Goal: Use online tool/utility: Utilize a website feature to perform a specific function

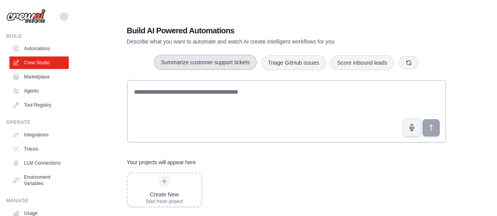
click at [194, 63] on button "Summarize customer support tickets" at bounding box center [205, 62] width 102 height 15
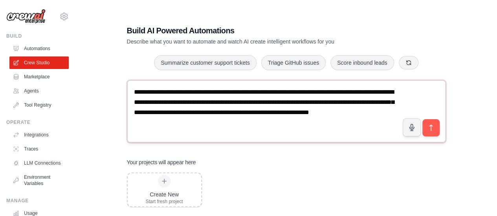
click at [209, 109] on textarea "**********" at bounding box center [286, 111] width 319 height 63
type textarea "**********"
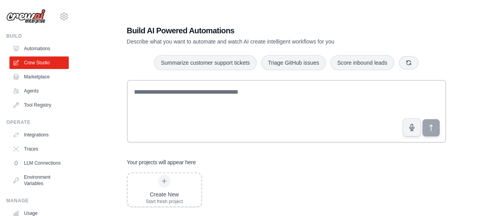
click at [96, 54] on div "Build AI Powered Automations Describe what you want to automate and watch AI cr…" at bounding box center [286, 116] width 396 height 216
click at [100, 78] on div "Build AI Powered Automations Describe what you want to automate and watch AI cr…" at bounding box center [286, 116] width 396 height 216
click at [169, 186] on div "Create New Start fresh project" at bounding box center [164, 190] width 37 height 30
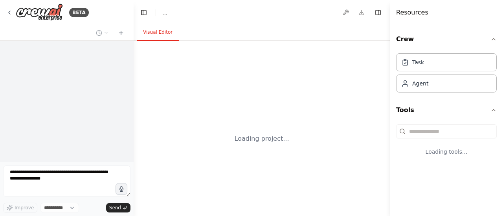
select select "****"
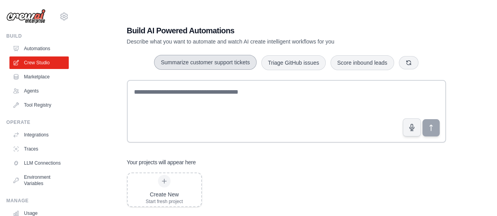
click at [229, 68] on button "Summarize customer support tickets" at bounding box center [205, 62] width 102 height 15
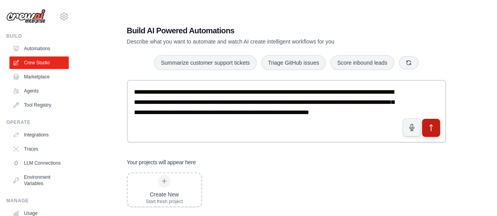
click at [428, 125] on icon "submit" at bounding box center [430, 128] width 8 height 8
click at [266, 90] on textarea "**********" at bounding box center [286, 111] width 319 height 63
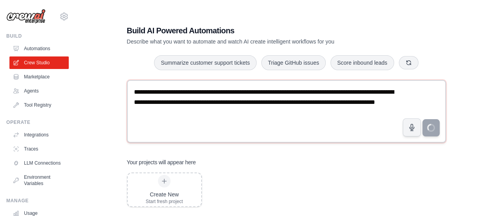
drag, startPoint x: 243, startPoint y: 92, endPoint x: 265, endPoint y: 91, distance: 22.8
click at [265, 91] on textarea "**********" at bounding box center [286, 111] width 319 height 63
click at [332, 91] on textarea "**********" at bounding box center [286, 111] width 319 height 63
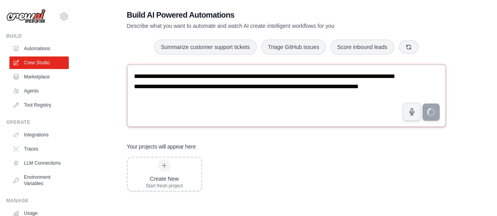
click at [331, 77] on textarea "**********" at bounding box center [286, 95] width 319 height 63
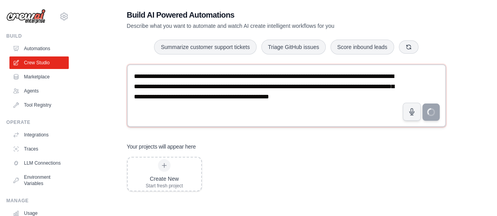
click at [314, 85] on textarea "**********" at bounding box center [286, 95] width 319 height 63
click at [374, 84] on textarea "**********" at bounding box center [286, 95] width 319 height 63
click at [194, 100] on textarea "**********" at bounding box center [286, 95] width 319 height 63
click at [232, 95] on textarea "**********" at bounding box center [286, 95] width 319 height 63
click at [280, 108] on textarea "**********" at bounding box center [286, 95] width 319 height 63
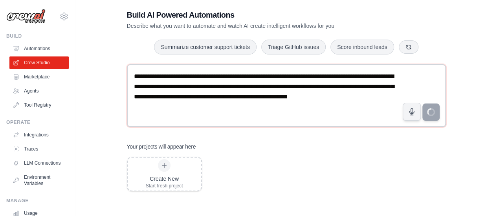
type textarea "**********"
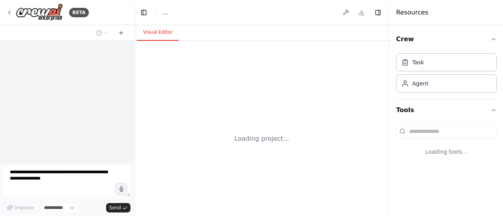
select select "****"
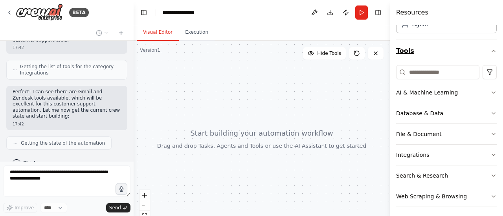
scroll to position [60, 0]
click at [490, 90] on icon "button" at bounding box center [493, 92] width 6 height 6
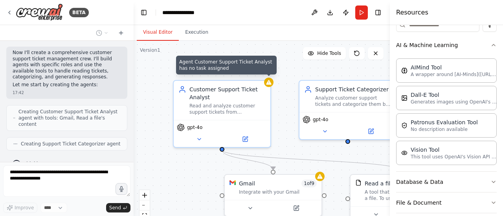
scroll to position [328, 0]
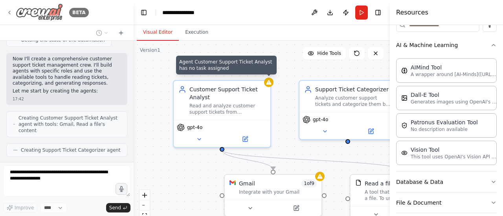
click at [7, 11] on icon at bounding box center [9, 12] width 6 height 6
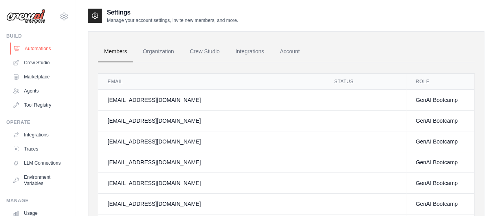
click at [46, 48] on link "Automations" at bounding box center [39, 48] width 59 height 13
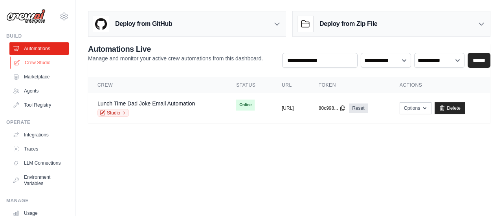
click at [35, 62] on link "Crew Studio" at bounding box center [39, 63] width 59 height 13
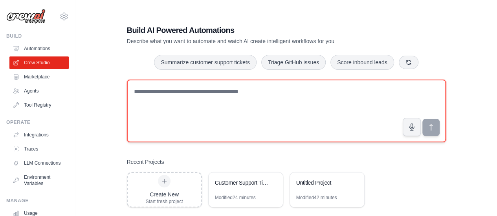
click at [214, 111] on textarea at bounding box center [286, 111] width 319 height 63
paste textarea "**********"
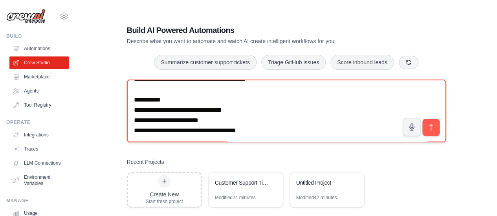
scroll to position [788, 0]
type textarea "**********"
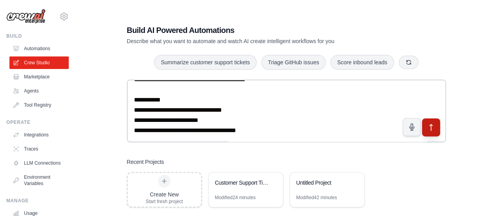
click at [436, 125] on button "submit" at bounding box center [430, 127] width 18 height 18
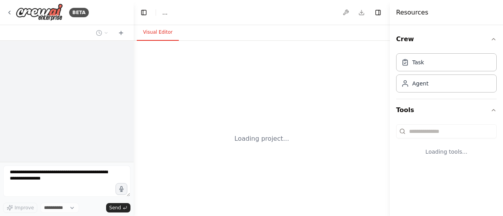
select select "****"
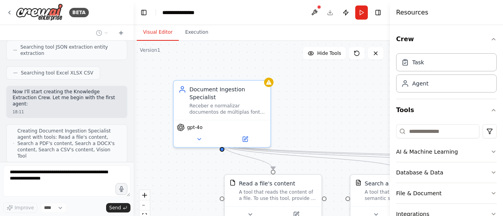
scroll to position [754, 0]
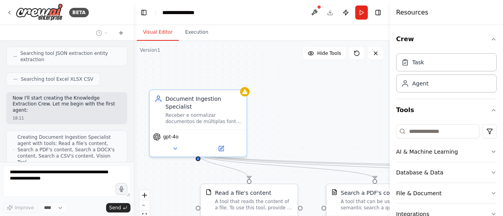
drag, startPoint x: 323, startPoint y: 117, endPoint x: 299, endPoint y: 127, distance: 25.7
click at [299, 127] on div ".deletable-edge-delete-btn { width: 20px; height: 20px; border: 0px solid #ffff…" at bounding box center [261, 139] width 256 height 196
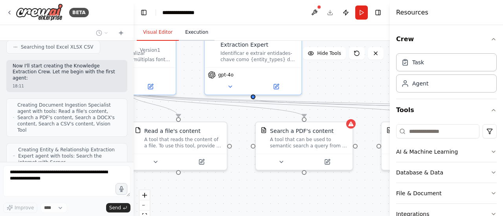
drag, startPoint x: 270, startPoint y: 99, endPoint x: 199, endPoint y: 36, distance: 94.3
click at [199, 36] on div "Visual Editor Execution Version 1 Hide Tools .deletable-edge-delete-btn { width…" at bounding box center [261, 120] width 256 height 191
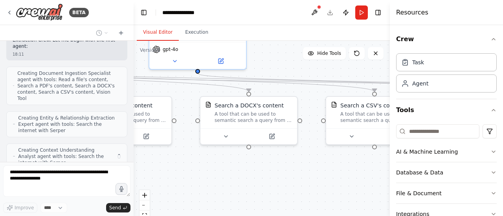
drag, startPoint x: 338, startPoint y: 196, endPoint x: 157, endPoint y: 171, distance: 182.7
click at [157, 171] on div ".deletable-edge-delete-btn { width: 20px; height: 20px; border: 0px solid #ffff…" at bounding box center [261, 139] width 256 height 196
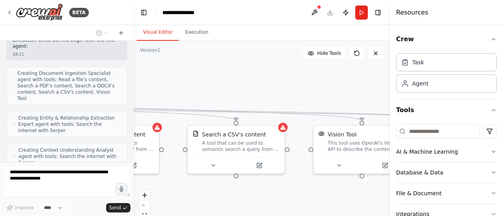
drag, startPoint x: 307, startPoint y: 179, endPoint x: 168, endPoint y: 208, distance: 141.6
click at [168, 208] on div ".deletable-edge-delete-btn { width: 20px; height: 20px; border: 0px solid #ffff…" at bounding box center [261, 139] width 256 height 196
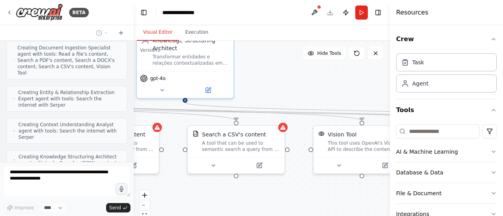
click at [331, 90] on div ".deletable-edge-delete-btn { width: 20px; height: 20px; border: 0px solid #ffff…" at bounding box center [261, 139] width 256 height 196
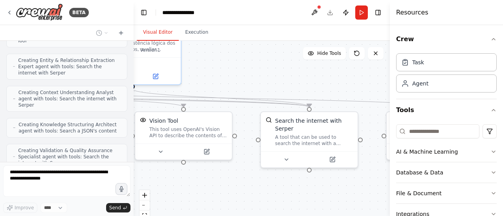
drag, startPoint x: 369, startPoint y: 94, endPoint x: 190, endPoint y: 80, distance: 179.2
click at [190, 80] on div ".deletable-edge-delete-btn { width: 20px; height: 20px; border: 0px solid #ffff…" at bounding box center [261, 139] width 256 height 196
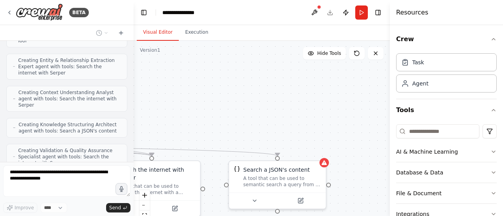
scroll to position [901, 0]
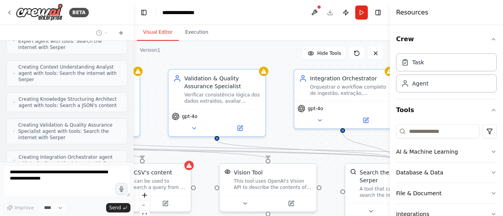
drag, startPoint x: 347, startPoint y: 87, endPoint x: 431, endPoint y: 139, distance: 99.0
click at [431, 139] on div "BETA crew_name: "Knowledge Extraction Crew" objective: > Identificar, extrair e…" at bounding box center [251, 108] width 503 height 216
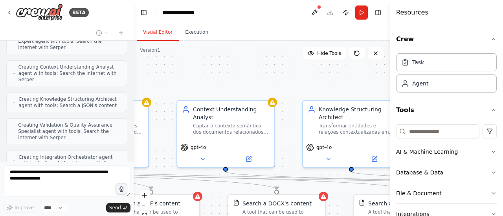
drag, startPoint x: 233, startPoint y: 62, endPoint x: 493, endPoint y: 93, distance: 261.7
click at [493, 93] on div "BETA crew_name: "Knowledge Extraction Crew" objective: > Identificar, extrair e…" at bounding box center [251, 108] width 503 height 216
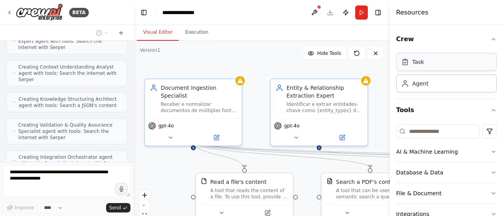
drag, startPoint x: 232, startPoint y: 84, endPoint x: 451, endPoint y: 62, distance: 220.1
click at [451, 62] on div "BETA crew_name: "Knowledge Extraction Crew" objective: > Identificar, extrair e…" at bounding box center [251, 108] width 503 height 216
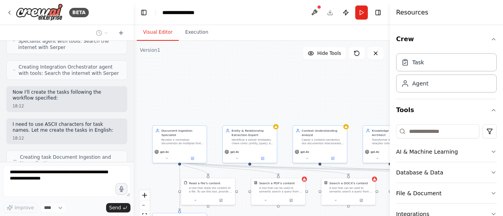
scroll to position [1017, 0]
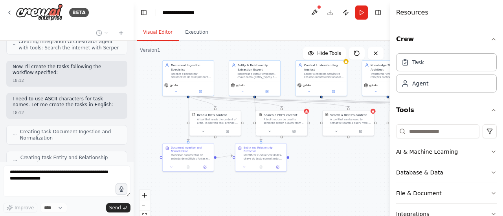
drag, startPoint x: 251, startPoint y: 98, endPoint x: 261, endPoint y: 29, distance: 69.4
click at [261, 29] on div "Visual Editor Execution Version 1 Hide Tools .deletable-edge-delete-btn { width…" at bounding box center [261, 120] width 256 height 191
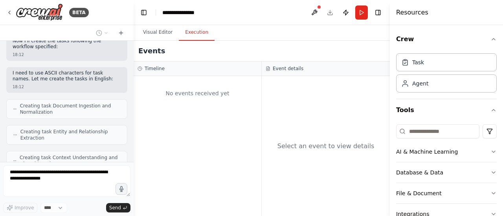
click at [194, 32] on button "Execution" at bounding box center [197, 32] width 36 height 16
click at [157, 33] on button "Visual Editor" at bounding box center [158, 32] width 42 height 16
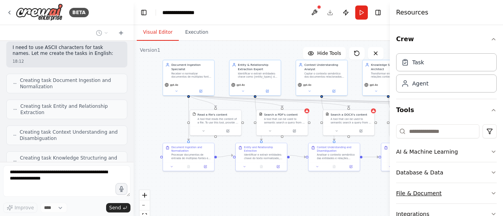
scroll to position [1094, 0]
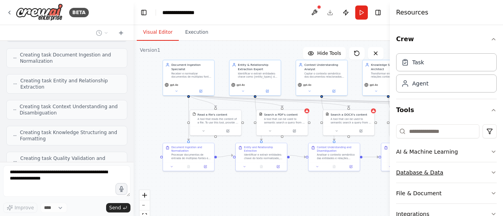
click at [490, 170] on icon "button" at bounding box center [493, 173] width 6 height 6
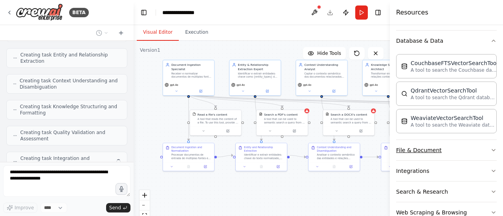
scroll to position [1113, 0]
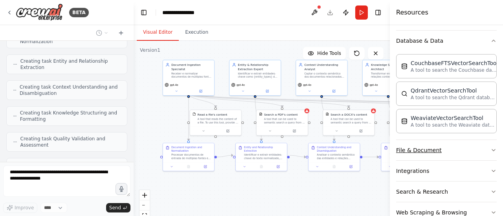
click at [490, 147] on icon "button" at bounding box center [493, 150] width 6 height 6
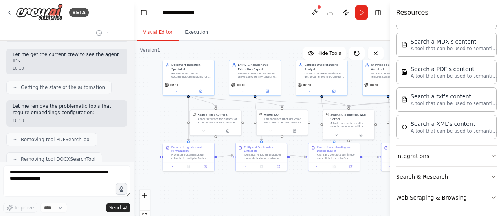
scroll to position [0, 0]
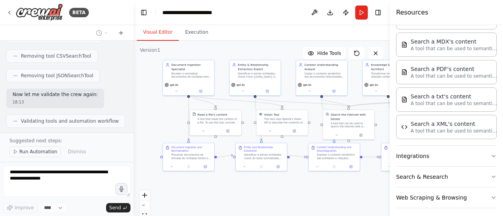
click at [38, 154] on span "Run Automation" at bounding box center [38, 152] width 38 height 6
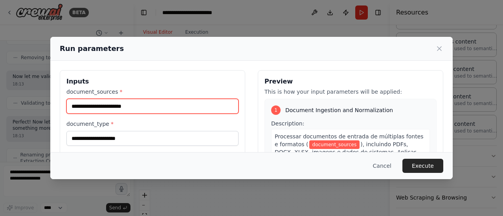
click at [142, 102] on input "document_sources *" at bounding box center [152, 106] width 172 height 15
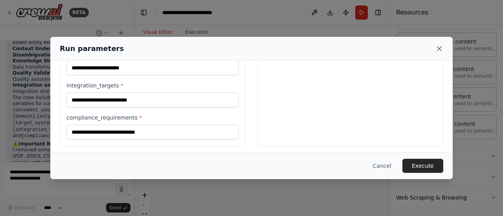
click at [439, 47] on icon at bounding box center [439, 49] width 8 height 8
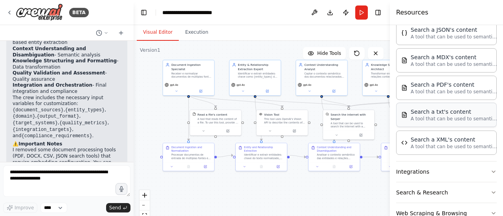
scroll to position [355, 0]
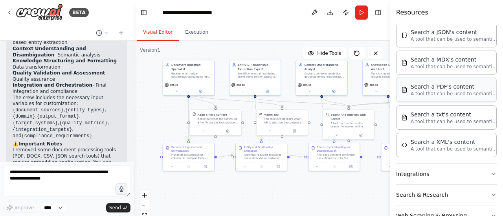
click at [437, 91] on p "A tool that can be used to semantic search a query from a PDF's content." at bounding box center [453, 94] width 86 height 6
click at [442, 85] on div "Search a PDF's content" at bounding box center [453, 87] width 86 height 8
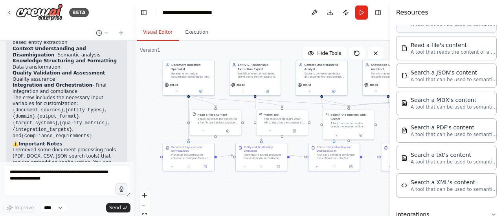
scroll to position [367, 0]
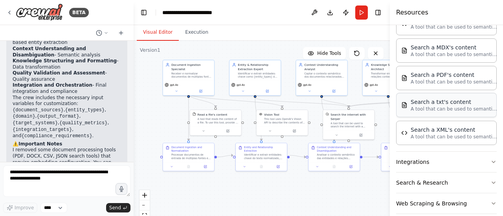
click at [452, 106] on p "A tool that can be used to semantic search a query from a txt's content." at bounding box center [453, 109] width 86 height 6
click at [446, 160] on button "Integrations" at bounding box center [446, 162] width 101 height 20
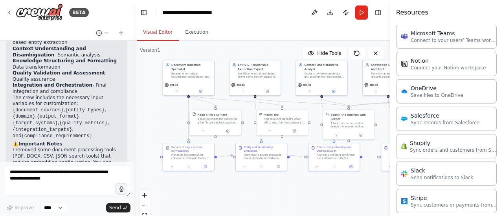
scroll to position [848, 0]
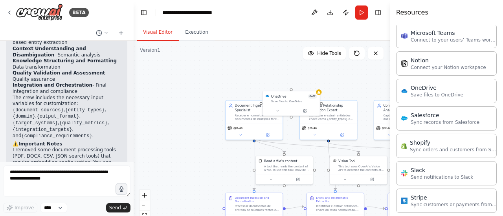
drag, startPoint x: 238, startPoint y: 190, endPoint x: 307, endPoint y: 235, distance: 82.2
click at [307, 216] on html "BETA crew_name: "Knowledge Extraction Crew" objective: > Identificar, extrair e…" at bounding box center [251, 108] width 503 height 216
drag, startPoint x: 298, startPoint y: 107, endPoint x: 201, endPoint y: 67, distance: 105.4
click at [201, 67] on div "OneDrive 0 of 7 Save files to OneDrive" at bounding box center [222, 74] width 58 height 25
drag, startPoint x: 221, startPoint y: 91, endPoint x: 221, endPoint y: 83, distance: 8.3
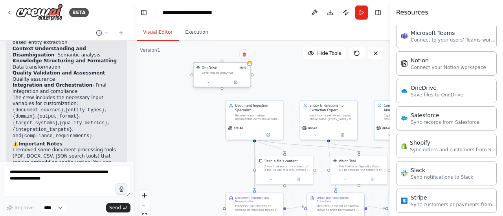
click at [221, 89] on div ".deletable-edge-delete-btn { width: 20px; height: 20px; border: 0px solid #ffff…" at bounding box center [261, 139] width 256 height 196
click at [247, 55] on icon at bounding box center [244, 52] width 5 height 5
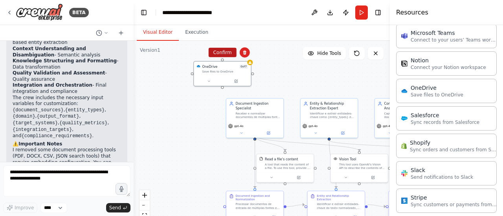
click at [218, 55] on button "Confirm" at bounding box center [222, 52] width 28 height 9
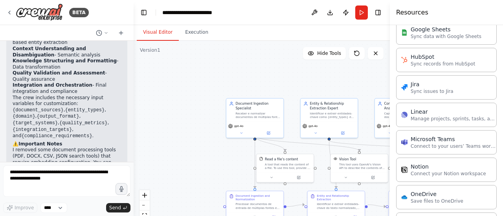
scroll to position [742, 0]
drag, startPoint x: 458, startPoint y: 133, endPoint x: 469, endPoint y: 150, distance: 19.5
click at [469, 150] on div "Asana Connect to your users’ Asana accounts Box Save files to Box ClickUp Manag…" at bounding box center [446, 73] width 101 height 550
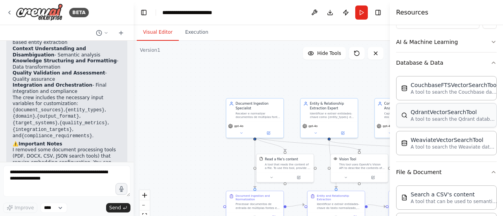
scroll to position [112, 0]
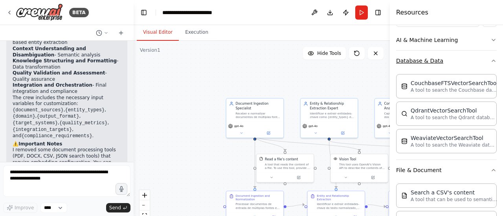
click at [488, 64] on button "Database & Data" at bounding box center [446, 61] width 101 height 20
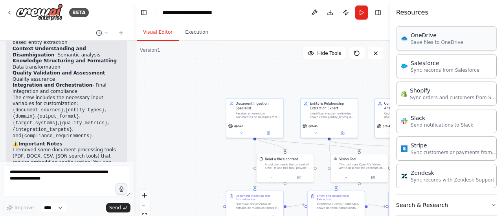
scroll to position [836, 0]
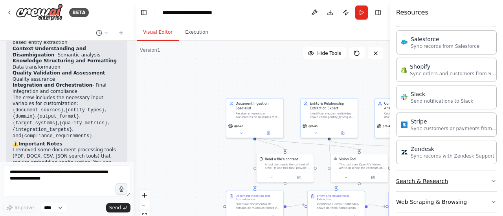
click at [483, 171] on button "Search & Research" at bounding box center [446, 181] width 101 height 20
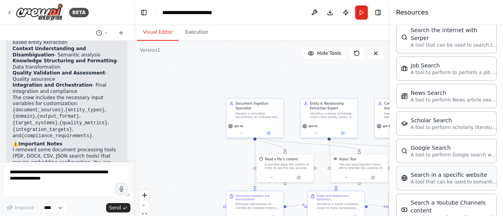
scroll to position [1231, 0]
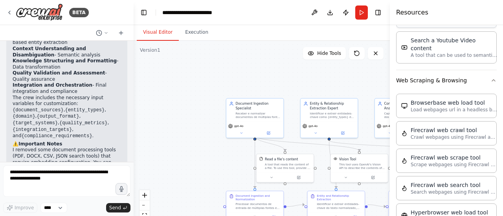
scroll to position [1372, 0]
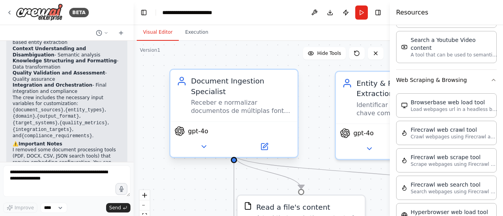
click at [272, 126] on div "gpt-4o" at bounding box center [233, 131] width 119 height 10
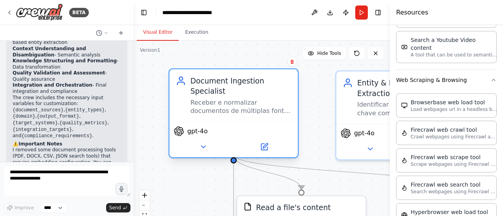
click at [228, 99] on div "Receber e normalizar documentos de múltiplas fontes ({document_sources}), conve…" at bounding box center [240, 107] width 101 height 16
click at [267, 143] on icon at bounding box center [264, 147] width 8 height 8
click at [260, 143] on icon at bounding box center [264, 147] width 8 height 8
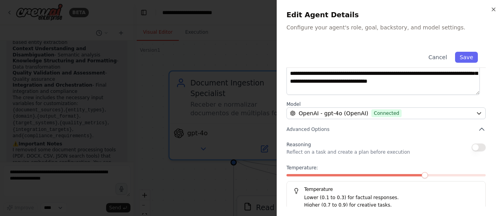
scroll to position [132, 0]
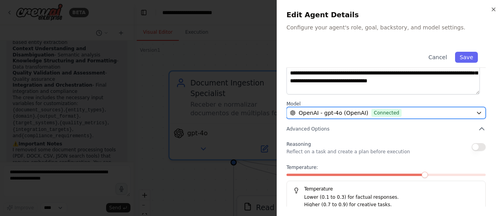
click at [468, 108] on button "OpenAI - gpt-4o (OpenAI) Connected" at bounding box center [385, 113] width 199 height 12
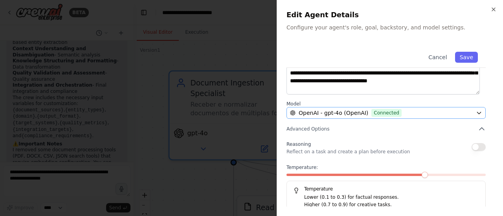
scroll to position [0, 0]
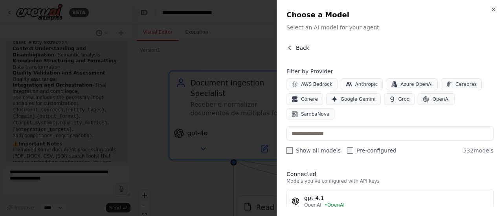
click at [290, 48] on icon "button" at bounding box center [289, 48] width 6 height 6
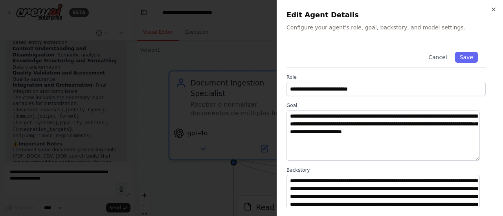
scroll to position [138, 0]
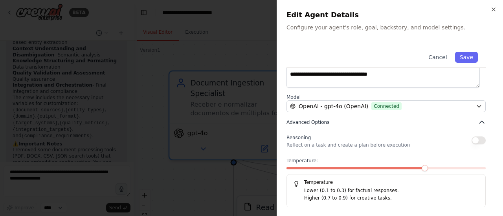
click at [477, 122] on icon "button" at bounding box center [481, 123] width 8 height 8
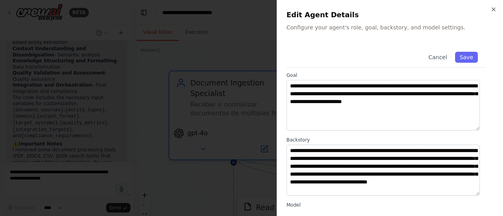
scroll to position [57, 0]
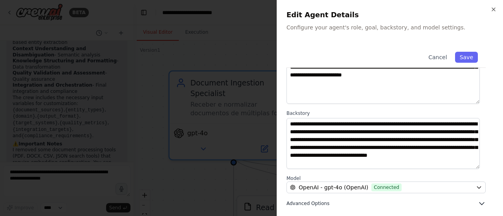
click at [479, 203] on icon "button" at bounding box center [481, 204] width 5 height 2
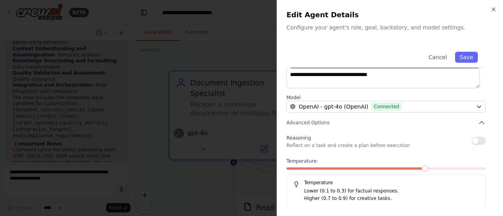
scroll to position [0, 0]
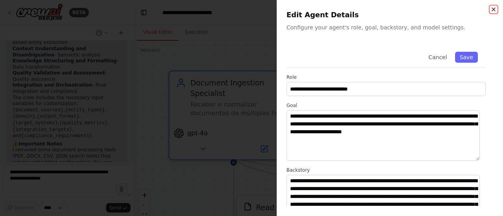
click at [493, 8] on icon "button" at bounding box center [493, 9] width 6 height 6
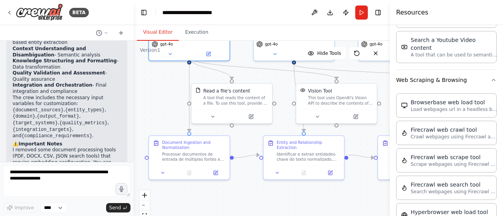
drag, startPoint x: 201, startPoint y: 165, endPoint x: 156, endPoint y: 102, distance: 77.7
click at [156, 102] on div ".deletable-edge-delete-btn { width: 20px; height: 20px; border: 0px solid #ffff…" at bounding box center [261, 139] width 256 height 196
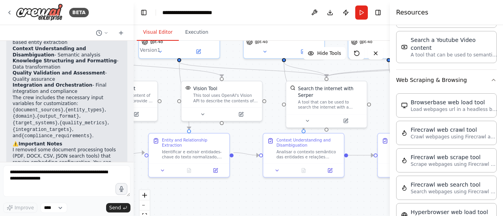
drag, startPoint x: 327, startPoint y: 188, endPoint x: 212, endPoint y: 186, distance: 114.7
click at [212, 186] on div ".deletable-edge-delete-btn { width: 20px; height: 20px; border: 0px solid #ffff…" at bounding box center [261, 139] width 256 height 196
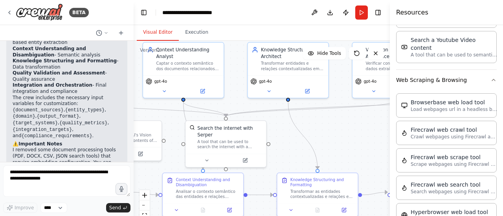
drag, startPoint x: 352, startPoint y: 195, endPoint x: 254, endPoint y: 234, distance: 106.1
click at [254, 216] on html "BETA crew_name: "Knowledge Extraction Crew" objective: > Identificar, extrair e…" at bounding box center [251, 108] width 503 height 216
